Goal: Information Seeking & Learning: Learn about a topic

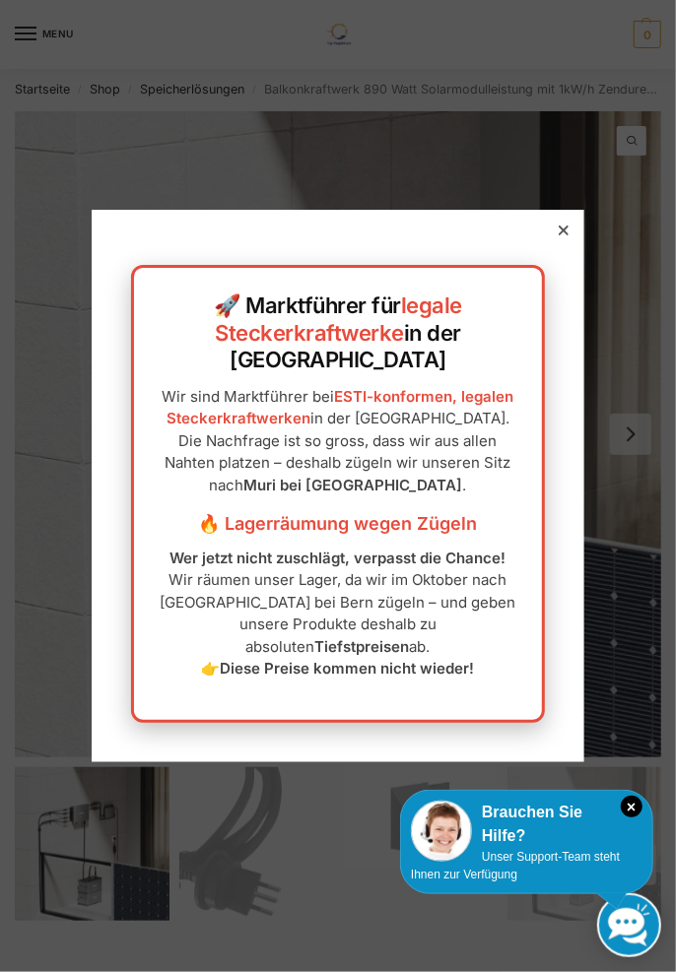
click at [564, 235] on icon at bounding box center [564, 231] width 10 height 10
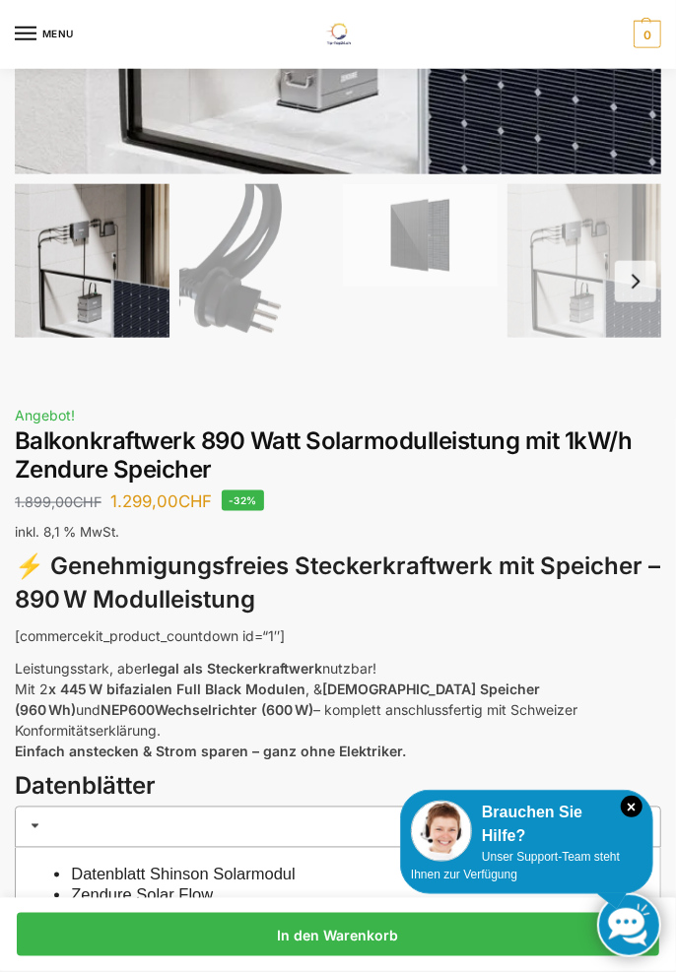
scroll to position [582, 0]
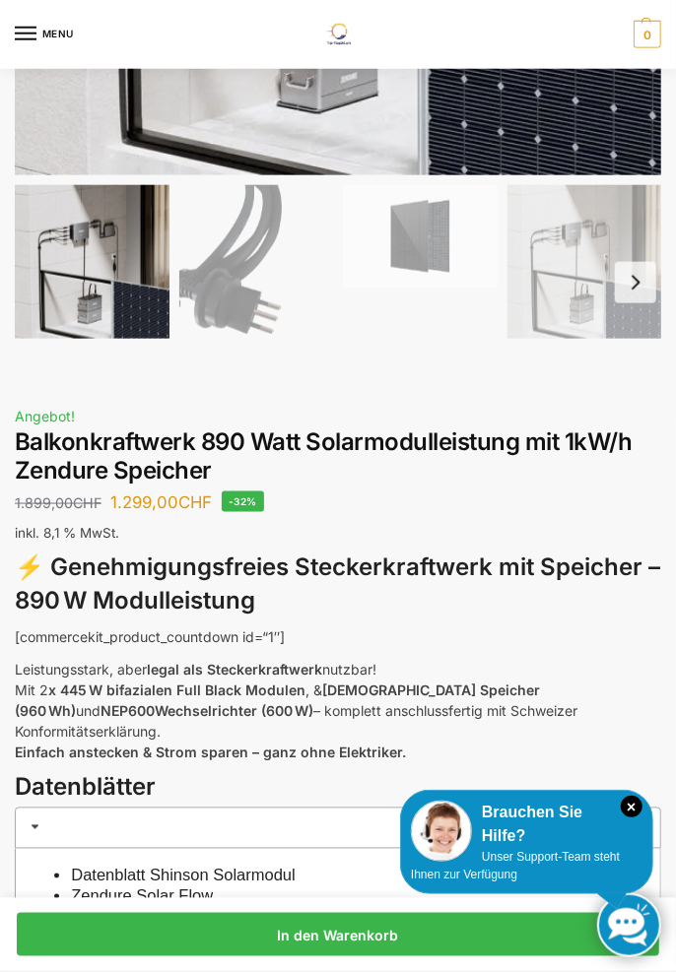
click at [628, 804] on icon "×" at bounding box center [632, 807] width 22 height 22
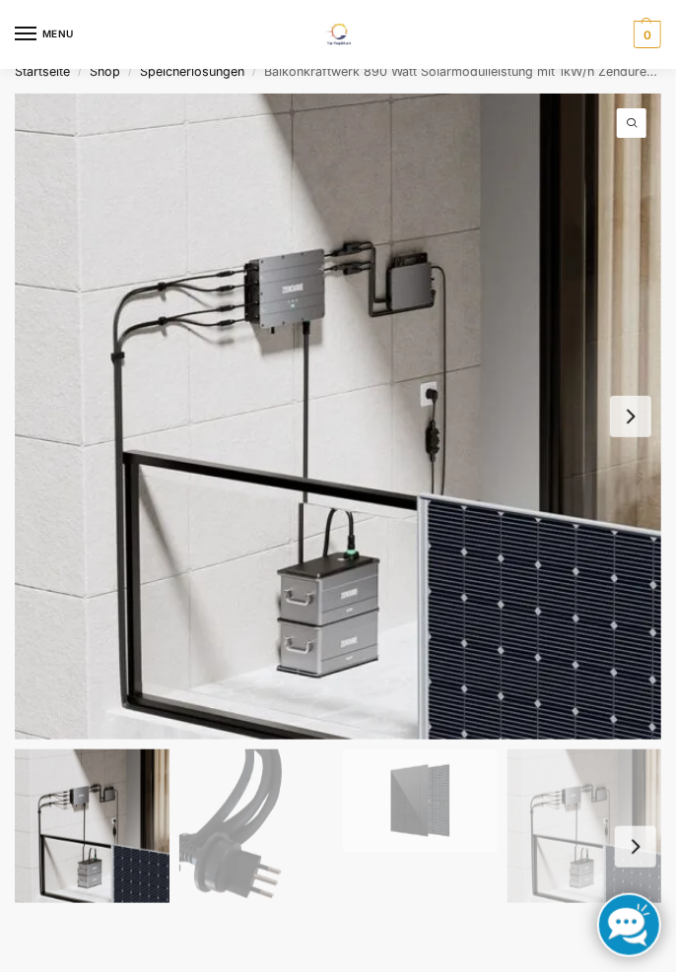
scroll to position [0, 0]
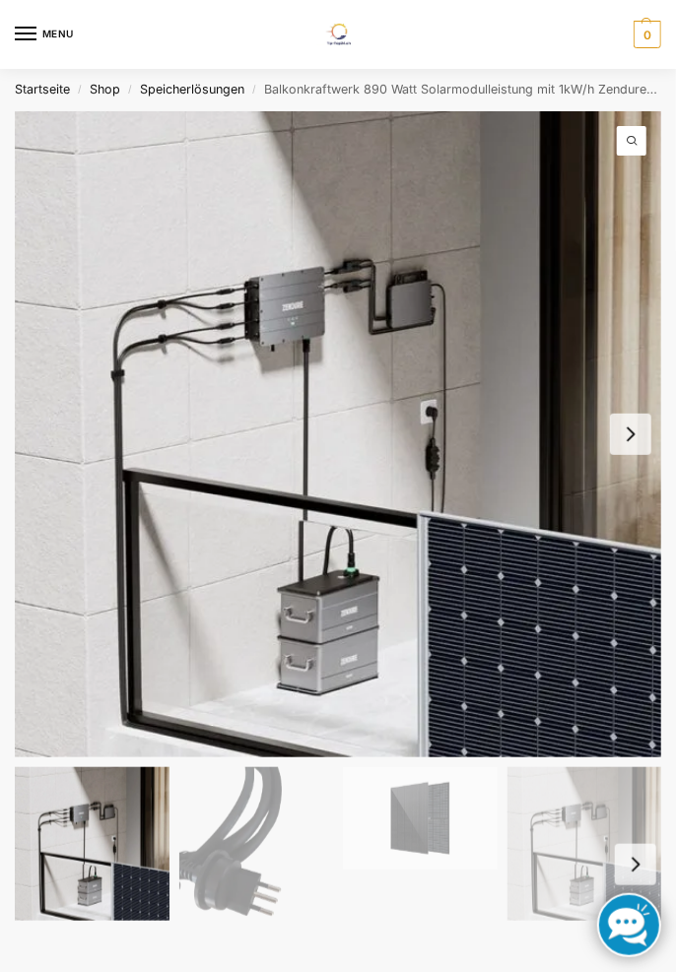
click at [626, 437] on button "Next slide" at bounding box center [630, 434] width 41 height 41
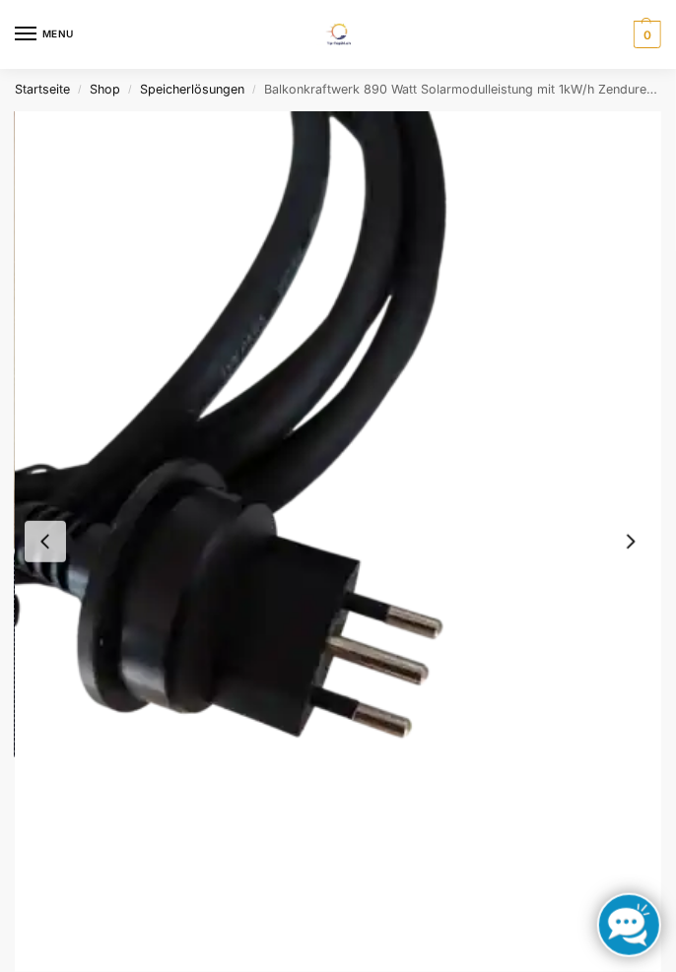
click at [631, 542] on button "Next slide" at bounding box center [630, 541] width 41 height 41
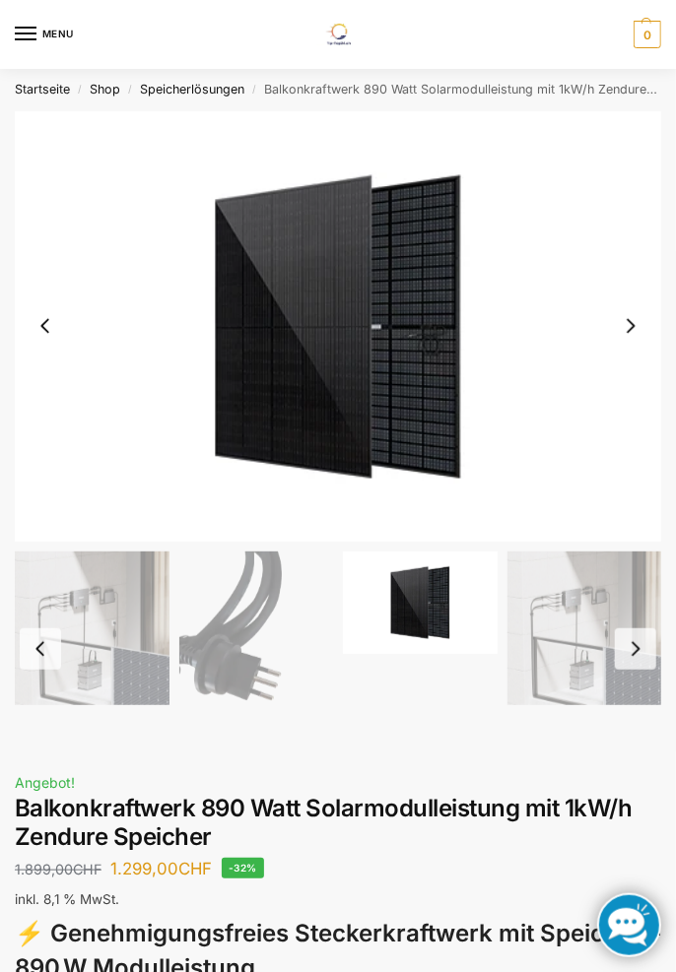
click at [633, 334] on button "Next slide" at bounding box center [630, 325] width 41 height 41
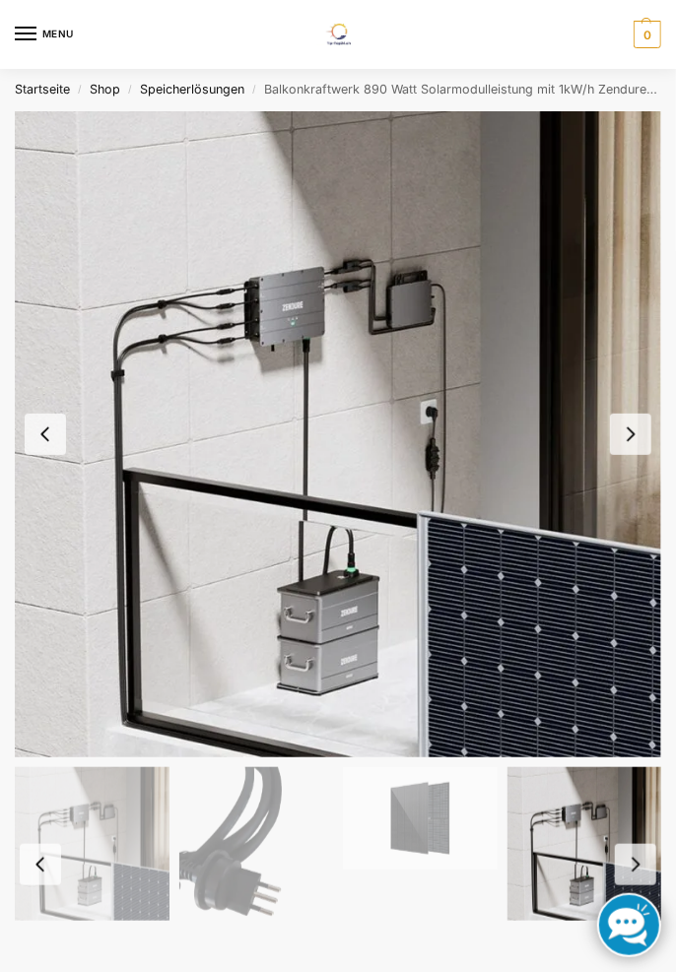
click at [632, 441] on button "Next slide" at bounding box center [630, 434] width 41 height 41
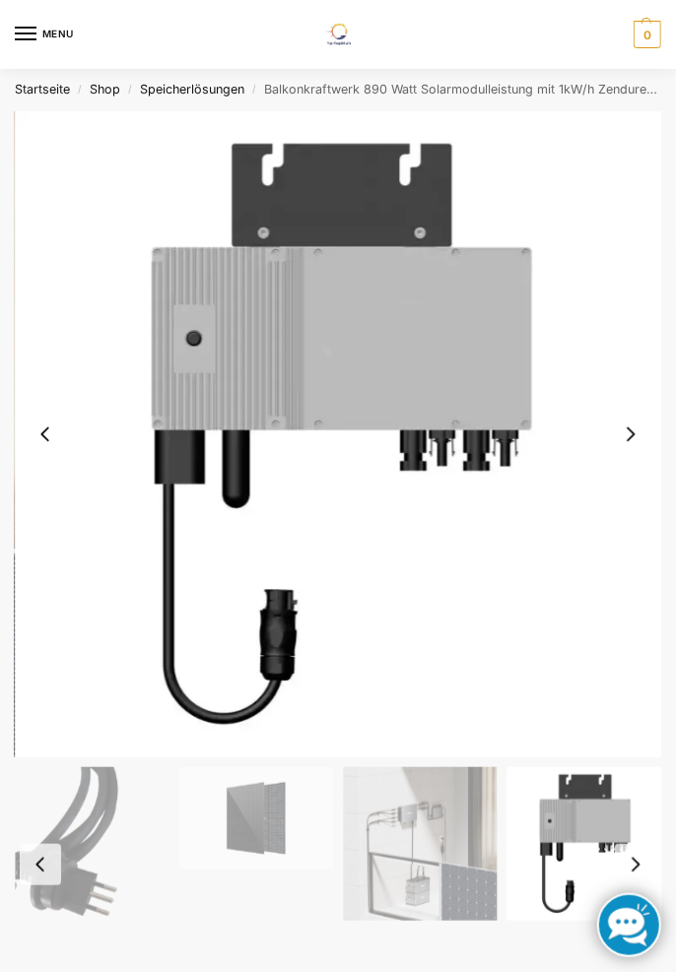
click at [625, 438] on button "Next slide" at bounding box center [630, 434] width 41 height 41
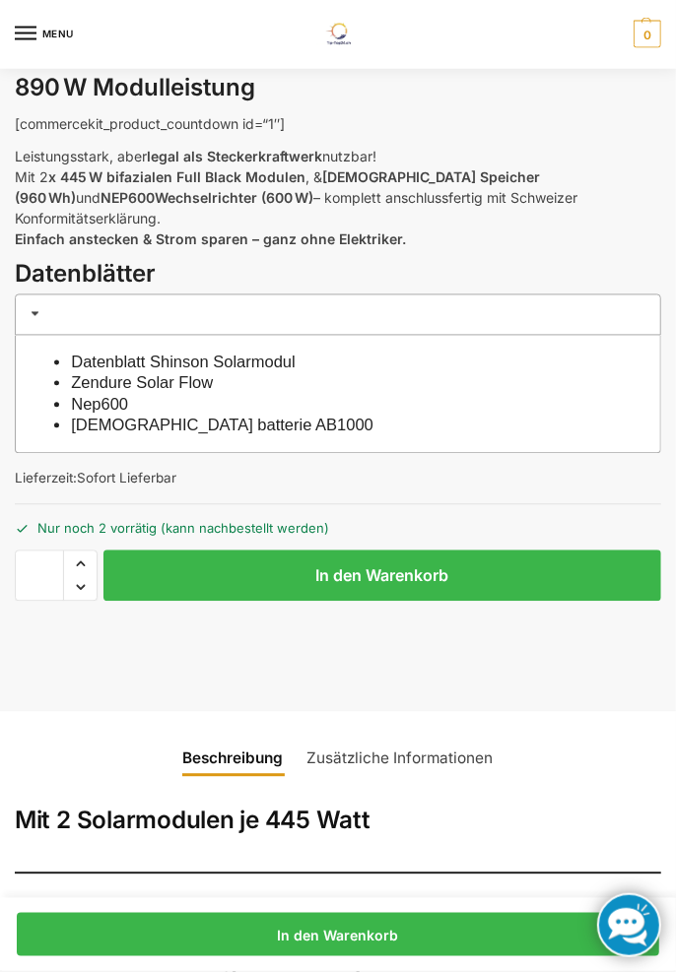
scroll to position [1094, 0]
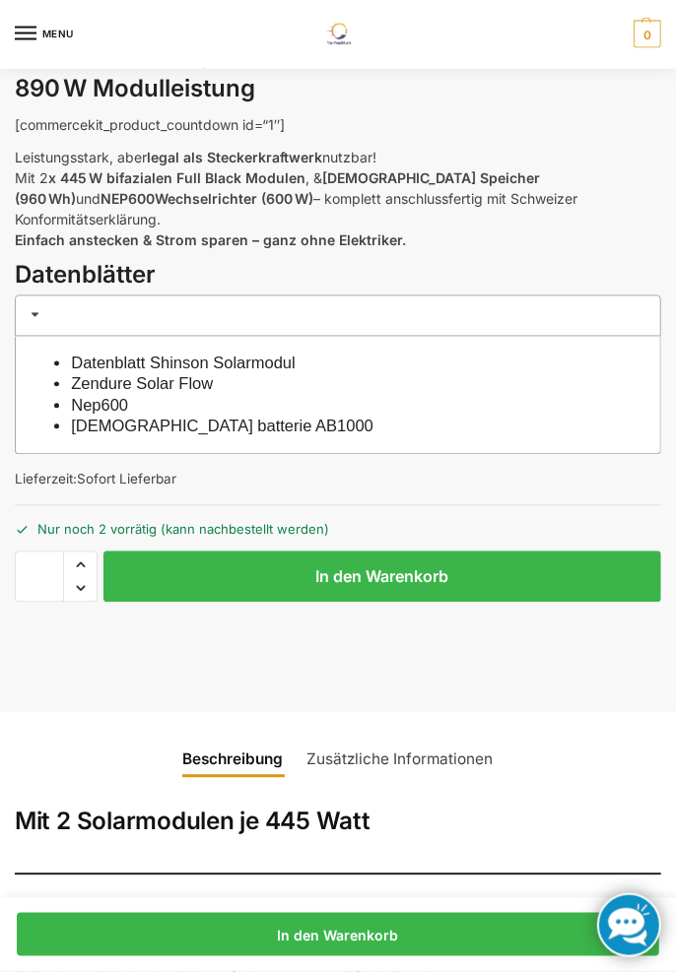
click at [231, 355] on link "Datenblatt Shinson Solarmodul" at bounding box center [183, 364] width 224 height 18
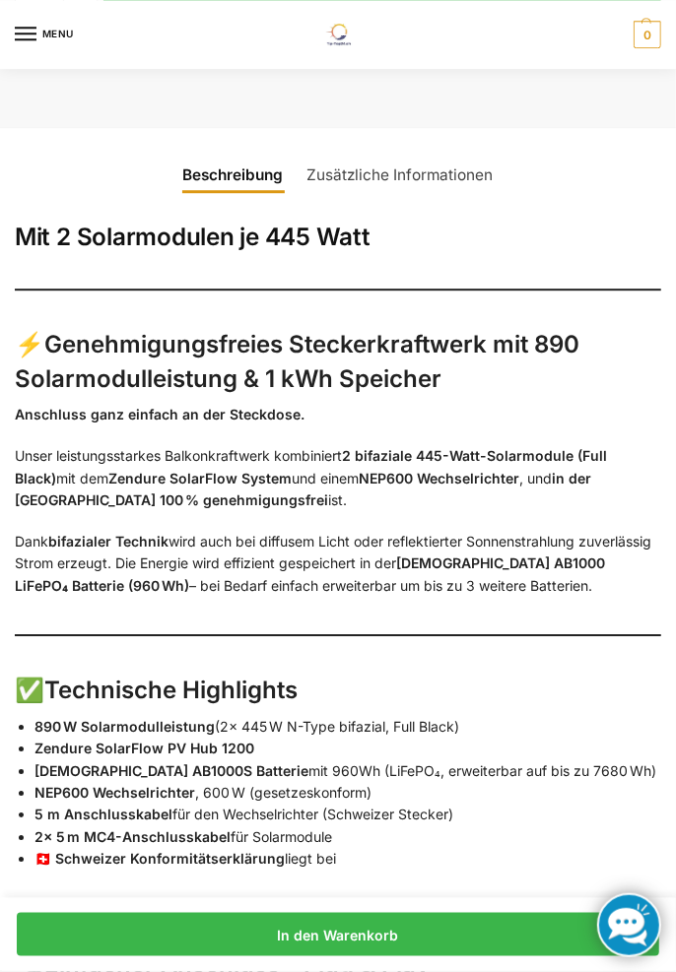
scroll to position [1681, 0]
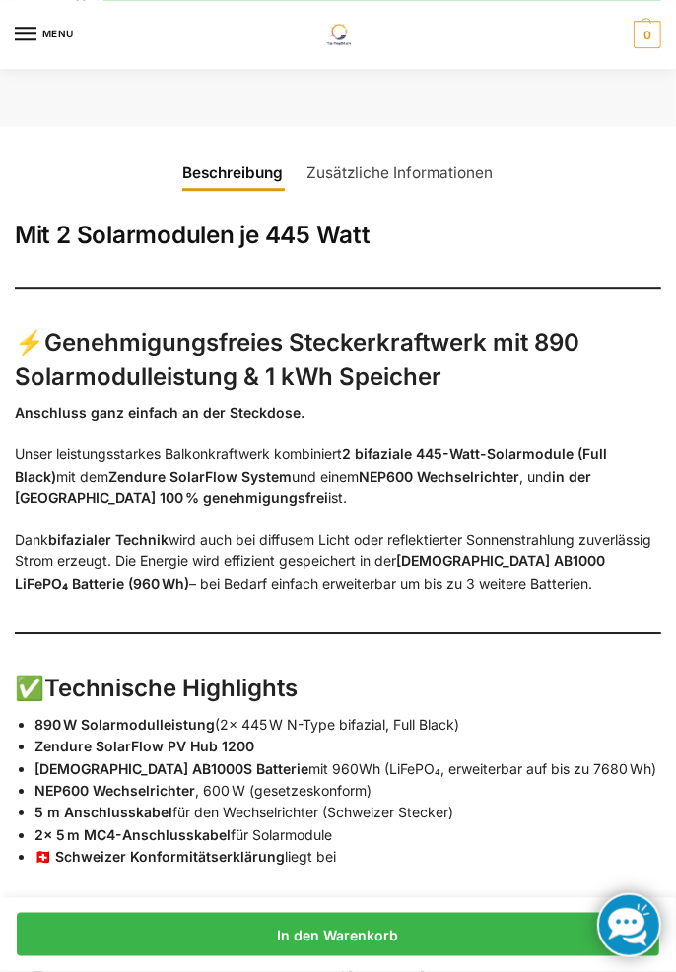
click at [460, 151] on link "Zusätzliche Informationen" at bounding box center [401, 173] width 210 height 46
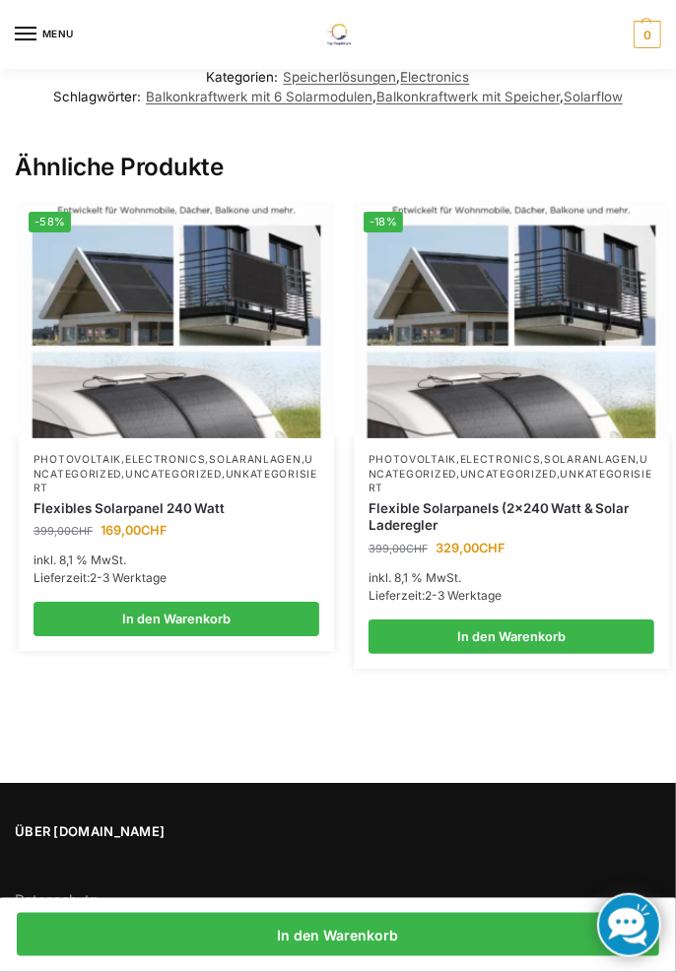
scroll to position [2175, 0]
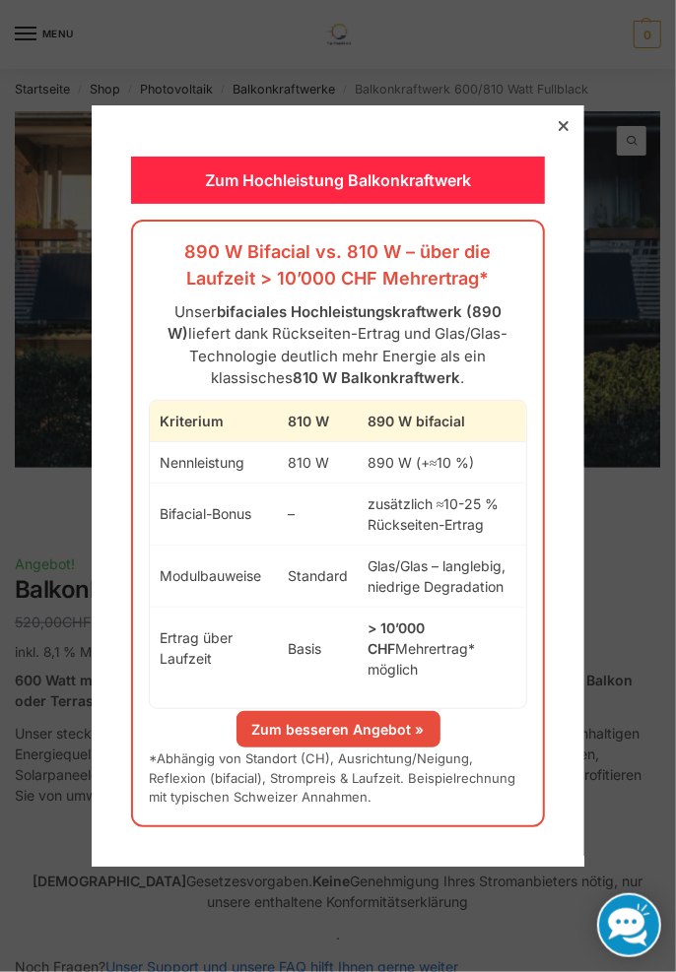
click at [403, 720] on link "Zum besseren Angebot »" at bounding box center [338, 729] width 204 height 36
click at [567, 131] on icon at bounding box center [564, 126] width 10 height 10
